Goal: Task Accomplishment & Management: Use online tool/utility

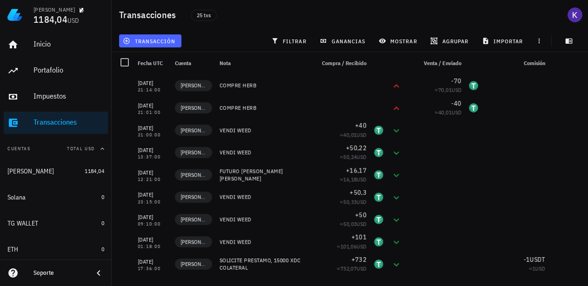
click at [161, 40] on span "transacción" at bounding box center [150, 40] width 51 height 7
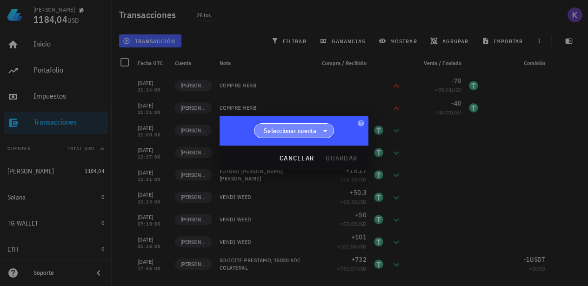
click at [285, 133] on span "Seleccionar cuenta" at bounding box center [290, 130] width 53 height 9
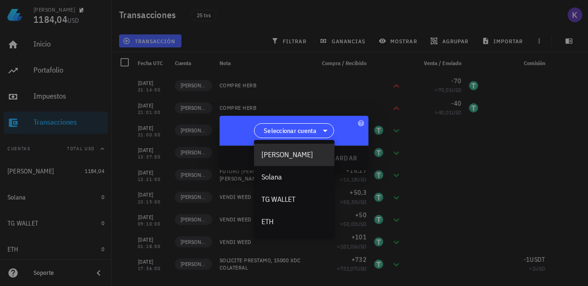
click at [281, 161] on div "[PERSON_NAME]" at bounding box center [294, 155] width 81 height 22
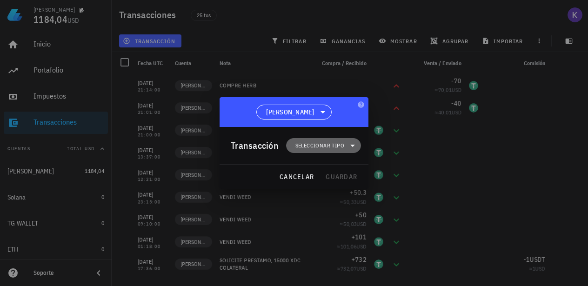
click at [341, 151] on span "Seleccionar tipo" at bounding box center [324, 145] width 64 height 15
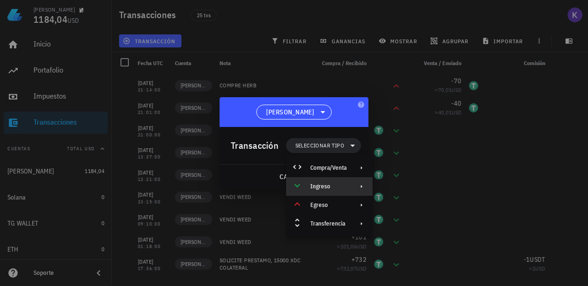
click at [334, 184] on div "Ingreso" at bounding box center [328, 186] width 36 height 7
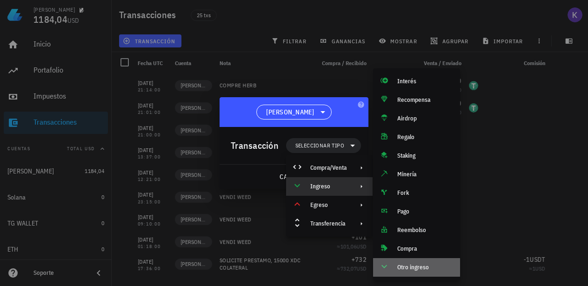
click at [399, 267] on div "Otro ingreso" at bounding box center [425, 267] width 55 height 7
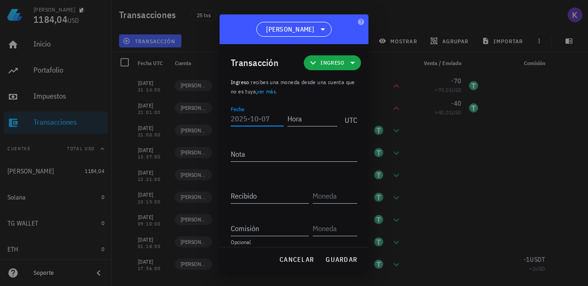
click at [252, 119] on input "Fecha" at bounding box center [257, 118] width 53 height 15
type input "[DATE]"
click at [305, 121] on input "Hora" at bounding box center [310, 118] width 53 height 15
type input "01:20:00"
click at [293, 153] on textarea "Nota" at bounding box center [294, 154] width 127 height 15
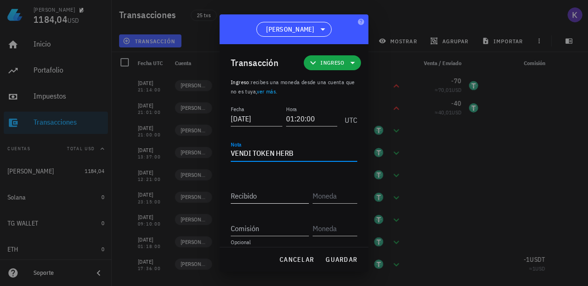
type textarea "VENDI TOKEN HERB"
click at [271, 201] on input "Recibido" at bounding box center [270, 196] width 78 height 15
type input "40"
click at [339, 200] on input "text" at bounding box center [334, 196] width 43 height 15
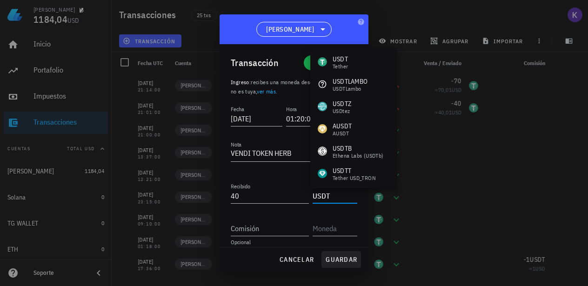
type input "USDT"
click at [333, 260] on span "guardar" at bounding box center [341, 260] width 32 height 8
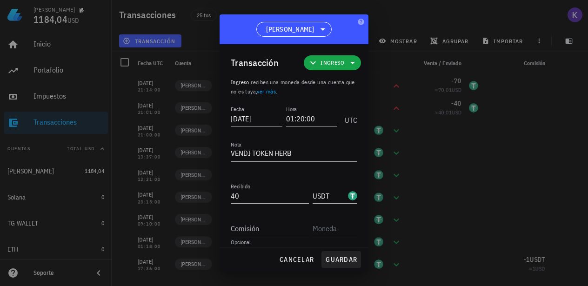
click at [332, 262] on span "guardar" at bounding box center [341, 260] width 32 height 8
